Goal: Use online tool/utility: Utilize a website feature to perform a specific function

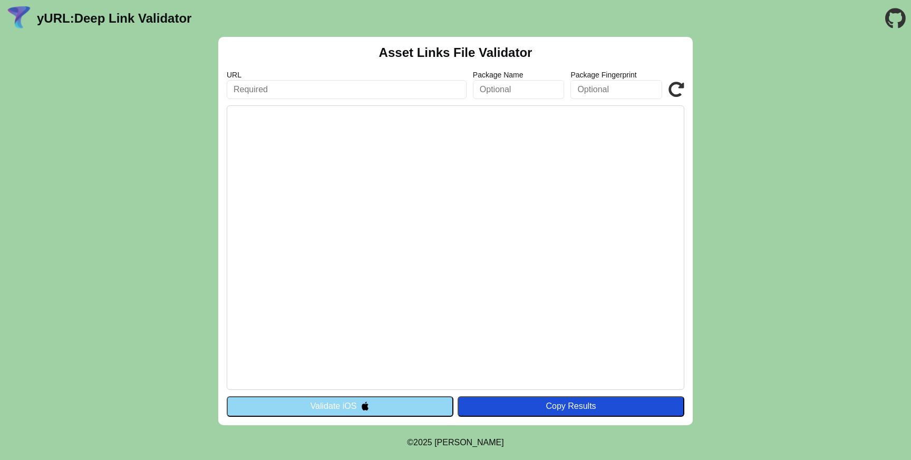
click at [376, 92] on input "text" at bounding box center [347, 89] width 240 height 19
click at [367, 89] on input "x" at bounding box center [347, 89] width 240 height 19
paste input "continua.io.pagopa.it"
type input "https://continua.io.pagopa.it"
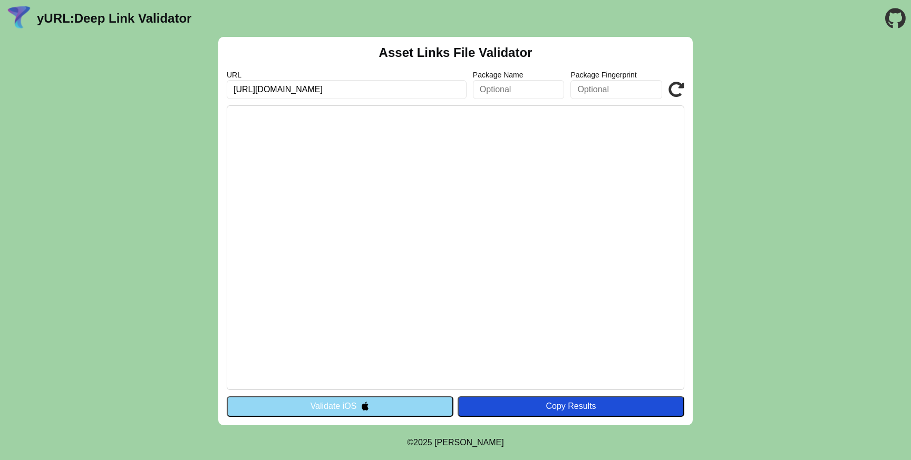
click at [531, 89] on input "text" at bounding box center [519, 89] width 92 height 19
paste input "[DOMAIN_NAME]"
type input "[DOMAIN_NAME]"
click at [672, 85] on icon at bounding box center [676, 90] width 16 height 16
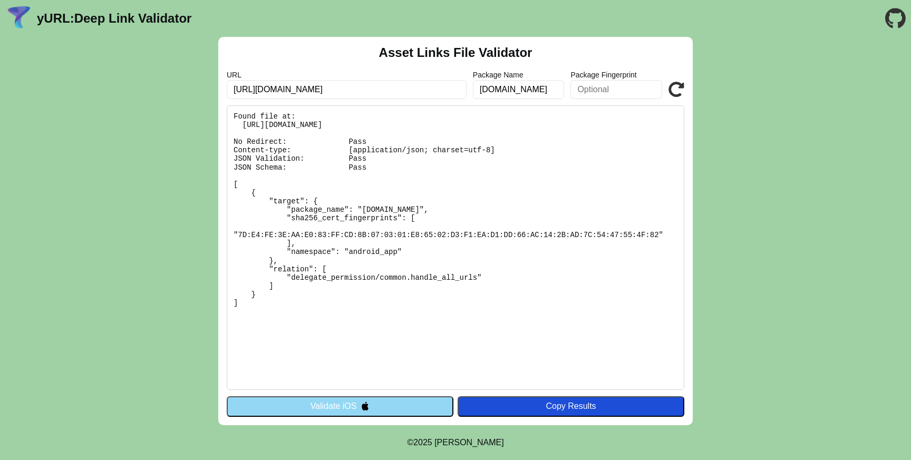
click at [347, 90] on input "https://continua.io.pagopa.it" at bounding box center [347, 89] width 240 height 19
paste input "ittadini.dev.notifichedigitali"
type input "https://cittadini.dev.notifichedigitali.it"
click at [681, 85] on icon at bounding box center [676, 90] width 16 height 16
click at [389, 90] on input "[URL][DOMAIN_NAME]" at bounding box center [347, 89] width 240 height 19
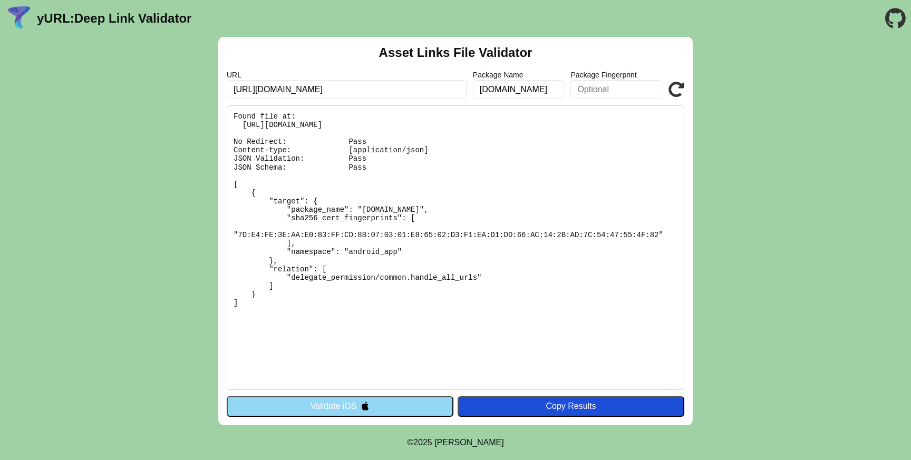
type input "[URL][DOMAIN_NAME]"
click at [675, 86] on icon at bounding box center [676, 90] width 16 height 16
click at [408, 89] on input "[URL][DOMAIN_NAME]" at bounding box center [347, 89] width 240 height 19
